Goal: Task Accomplishment & Management: Manage account settings

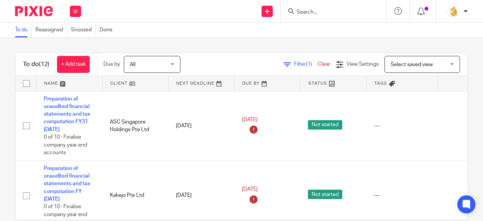
click at [313, 13] on input "Search" at bounding box center [330, 12] width 68 height 7
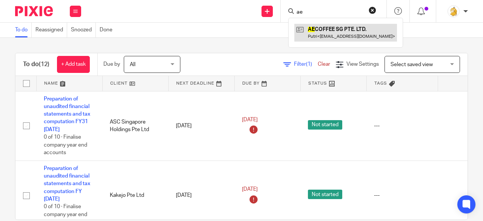
type input "ae"
click at [325, 26] on link at bounding box center [346, 32] width 103 height 17
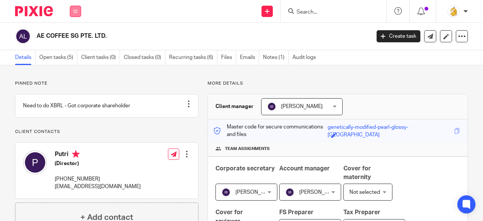
click at [75, 7] on button at bounding box center [75, 11] width 11 height 11
click at [73, 93] on link "Settings" at bounding box center [75, 90] width 20 height 5
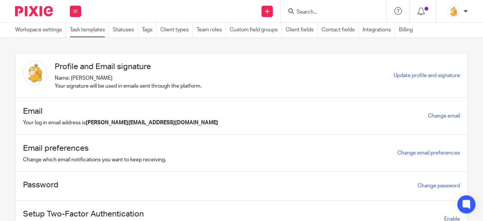
click at [79, 31] on link "Task templates" at bounding box center [89, 30] width 39 height 15
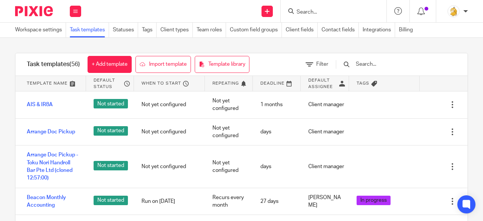
click at [378, 63] on input "text" at bounding box center [399, 64] width 88 height 8
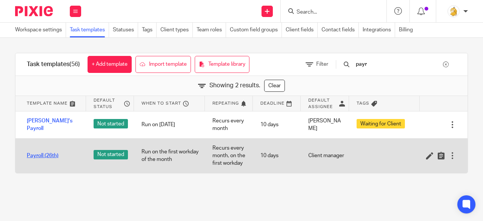
type input "payr"
click at [51, 152] on link "Payroll (26th)" at bounding box center [43, 156] width 32 height 8
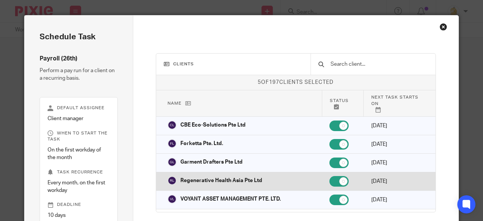
scroll to position [52, 0]
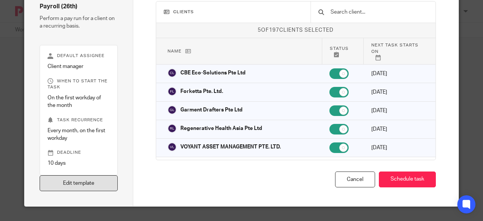
click at [88, 184] on link "Edit template" at bounding box center [79, 183] width 78 height 16
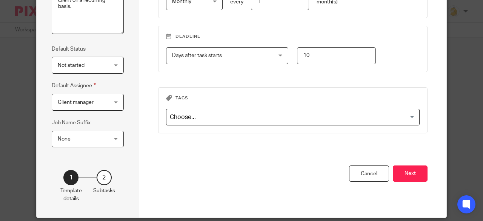
scroll to position [147, 0]
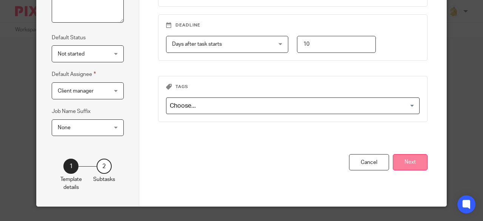
click at [399, 163] on button "Next" at bounding box center [410, 162] width 35 height 16
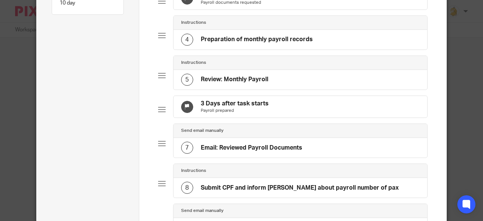
scroll to position [34, 0]
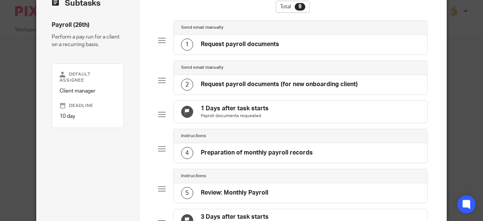
click at [269, 90] on div "2 Request payroll documents (for new onboarding client)" at bounding box center [301, 85] width 254 height 20
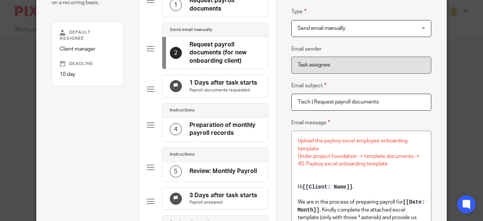
scroll to position [113, 0]
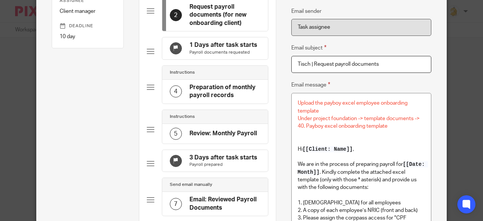
click at [213, 91] on h4 "Preparation of monthly payroll records" at bounding box center [225, 91] width 71 height 16
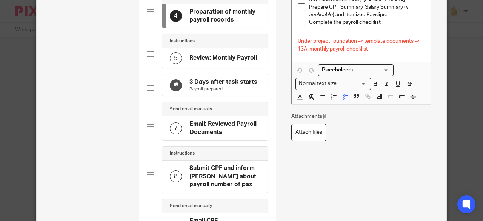
scroll to position [227, 0]
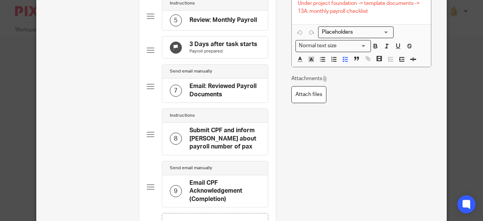
click at [177, 144] on div "8" at bounding box center [176, 139] width 12 height 12
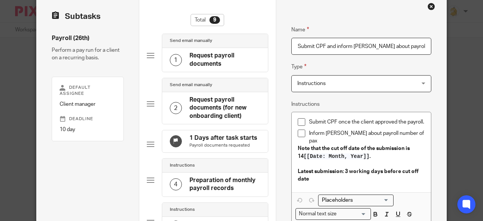
scroll to position [0, 0]
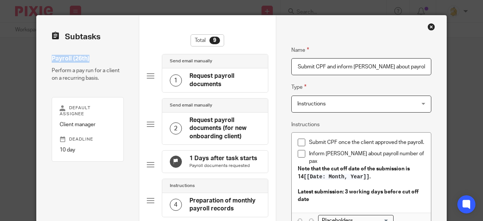
drag, startPoint x: 49, startPoint y: 57, endPoint x: 87, endPoint y: 57, distance: 38.1
click at [87, 57] on h4 "Payroll (26th)" at bounding box center [88, 59] width 72 height 8
click at [171, 127] on div "2" at bounding box center [176, 128] width 12 height 12
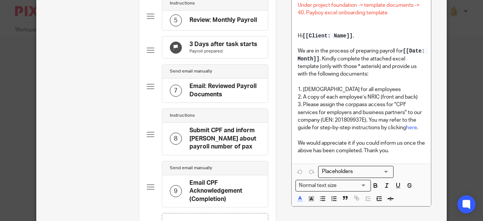
click at [173, 145] on div "8" at bounding box center [176, 139] width 12 height 12
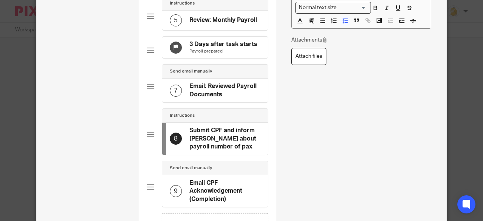
scroll to position [0, 11]
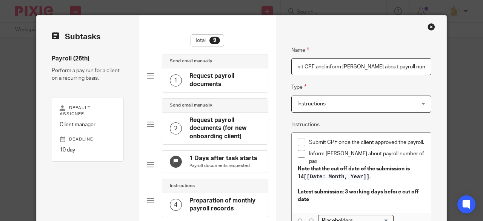
click at [175, 125] on div "2" at bounding box center [176, 128] width 12 height 12
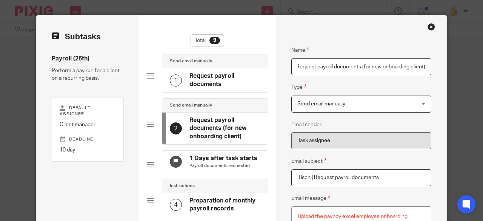
scroll to position [0, 0]
click at [429, 28] on div "Close this dialog window" at bounding box center [432, 27] width 8 height 8
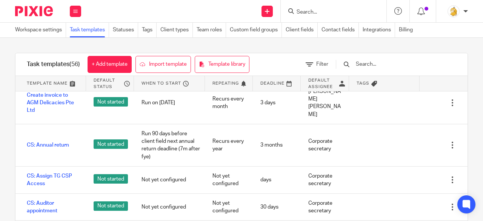
scroll to position [415, 0]
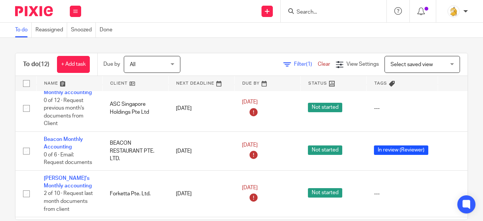
scroll to position [415, 0]
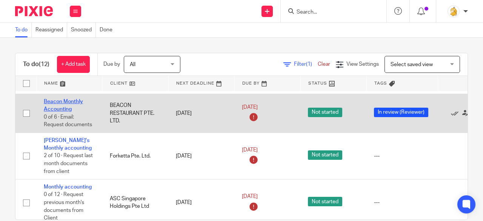
click at [69, 101] on link "Beacon Monthly Accounting" at bounding box center [63, 105] width 39 height 13
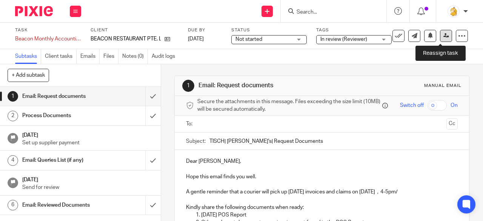
click at [444, 37] on icon at bounding box center [447, 36] width 6 height 6
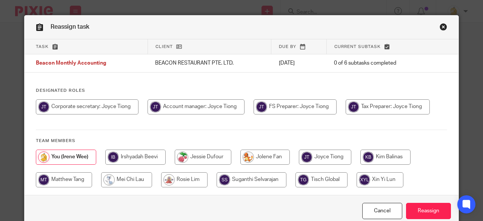
click at [198, 103] on input "radio" at bounding box center [196, 106] width 97 height 15
radio input "true"
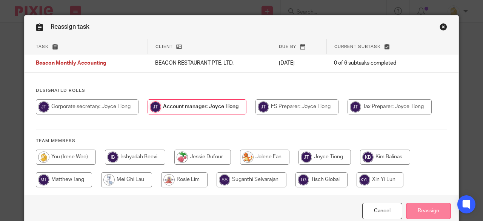
click at [422, 207] on input "Reassign" at bounding box center [428, 211] width 45 height 16
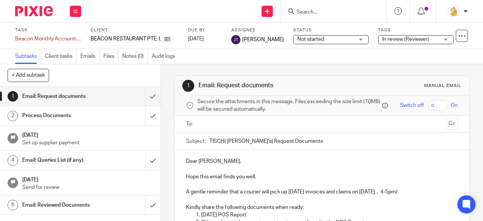
click at [328, 10] on input "Search" at bounding box center [330, 12] width 68 height 7
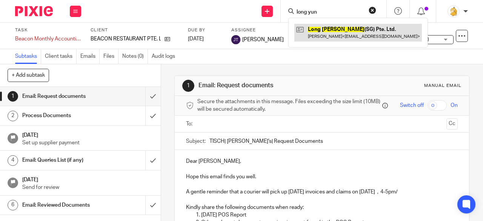
type input "long yun"
click at [329, 34] on link at bounding box center [359, 32] width 128 height 17
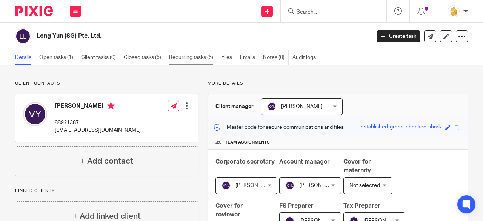
click at [178, 58] on link "Recurring tasks (5)" at bounding box center [193, 57] width 48 height 15
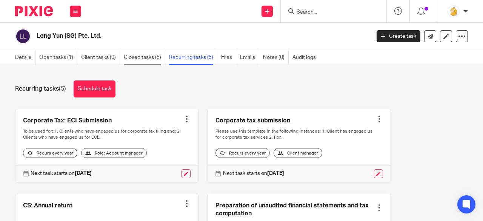
click at [147, 62] on link "Closed tasks (5)" at bounding box center [145, 57] width 42 height 15
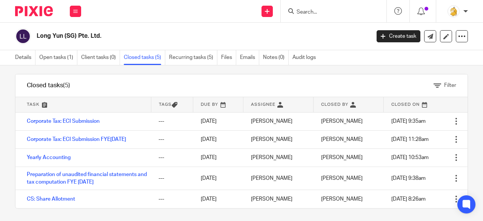
scroll to position [8, 0]
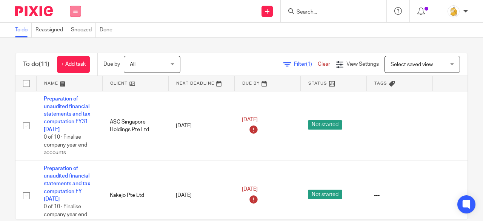
click at [74, 10] on icon at bounding box center [75, 11] width 5 height 5
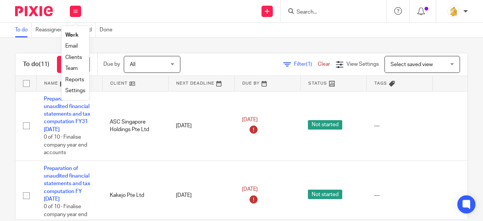
click at [74, 90] on link "Settings" at bounding box center [75, 90] width 20 height 5
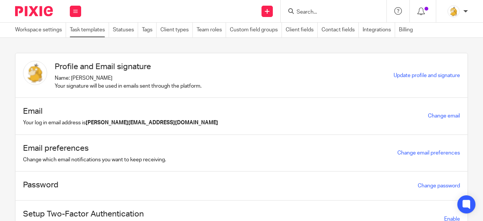
click at [93, 26] on link "Task templates" at bounding box center [89, 30] width 39 height 15
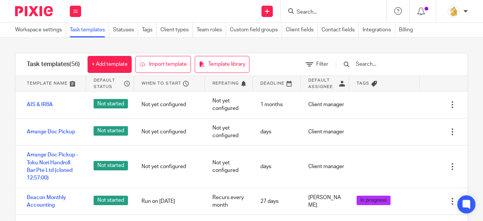
click at [385, 62] on input "text" at bounding box center [399, 64] width 88 height 8
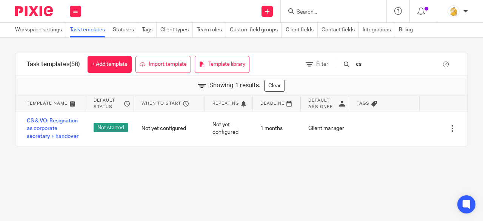
type input "c"
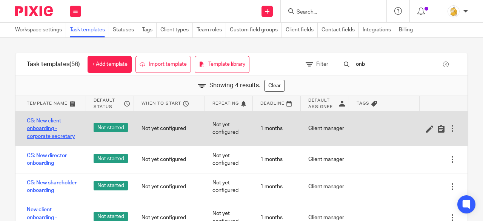
type input "onb"
click at [47, 128] on link "CS: New client onboarding - corporate secretary" at bounding box center [53, 128] width 52 height 23
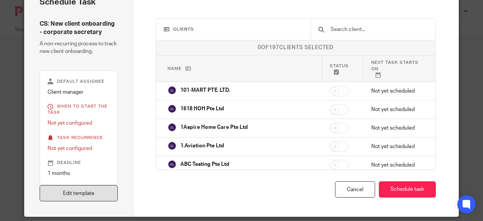
scroll to position [45, 0]
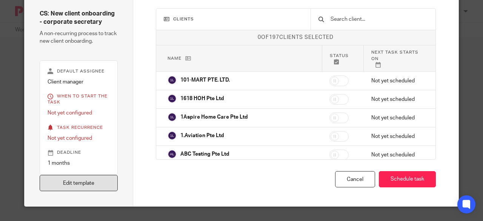
click at [96, 179] on link "Edit template" at bounding box center [79, 183] width 78 height 16
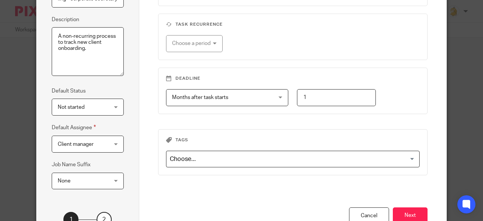
scroll to position [147, 0]
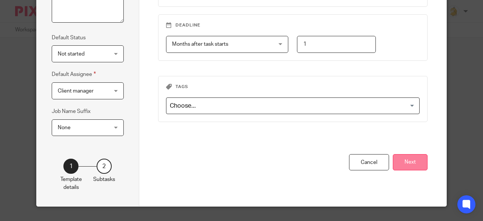
click at [403, 160] on button "Next" at bounding box center [410, 162] width 35 height 16
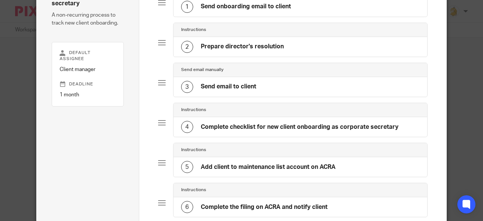
click at [237, 86] on h4 "Send email to client" at bounding box center [229, 87] width 56 height 8
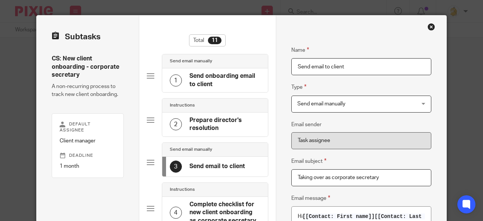
click at [428, 25] on div "Close this dialog window" at bounding box center [432, 27] width 8 height 8
